Goal: Check status

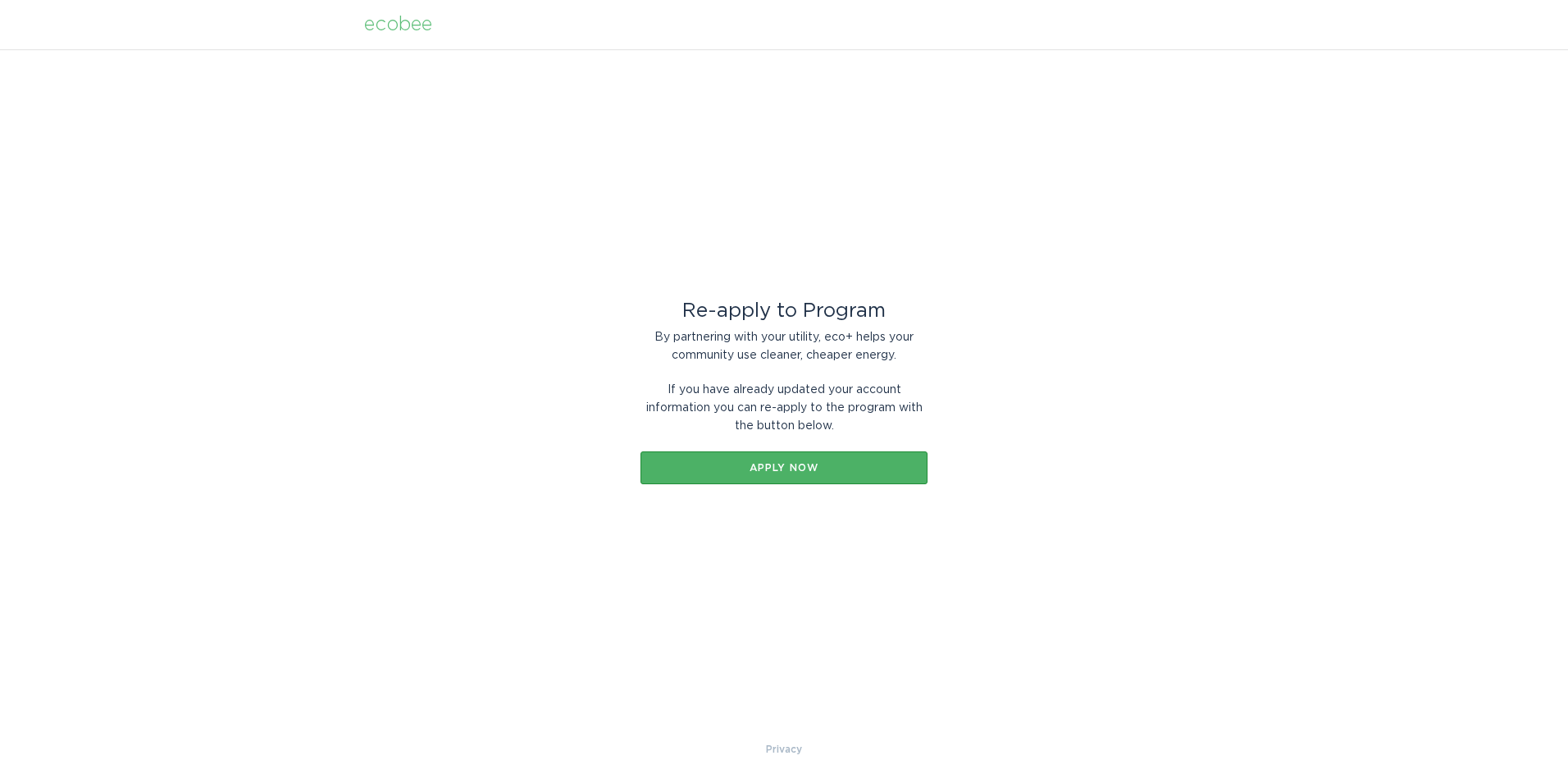
click at [769, 462] on div "Apply now" at bounding box center [784, 467] width 271 height 10
